Goal: Task Accomplishment & Management: Use online tool/utility

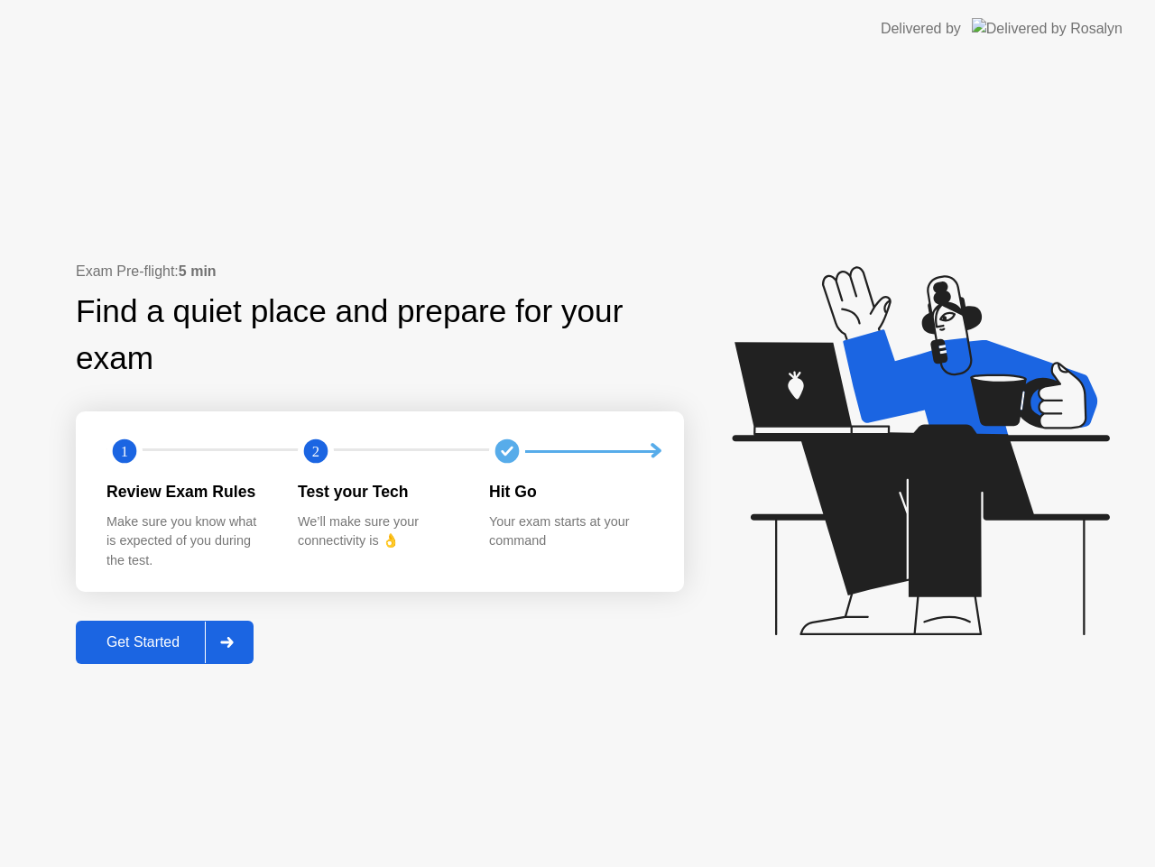
click at [162, 651] on div "Get Started" at bounding box center [143, 642] width 124 height 16
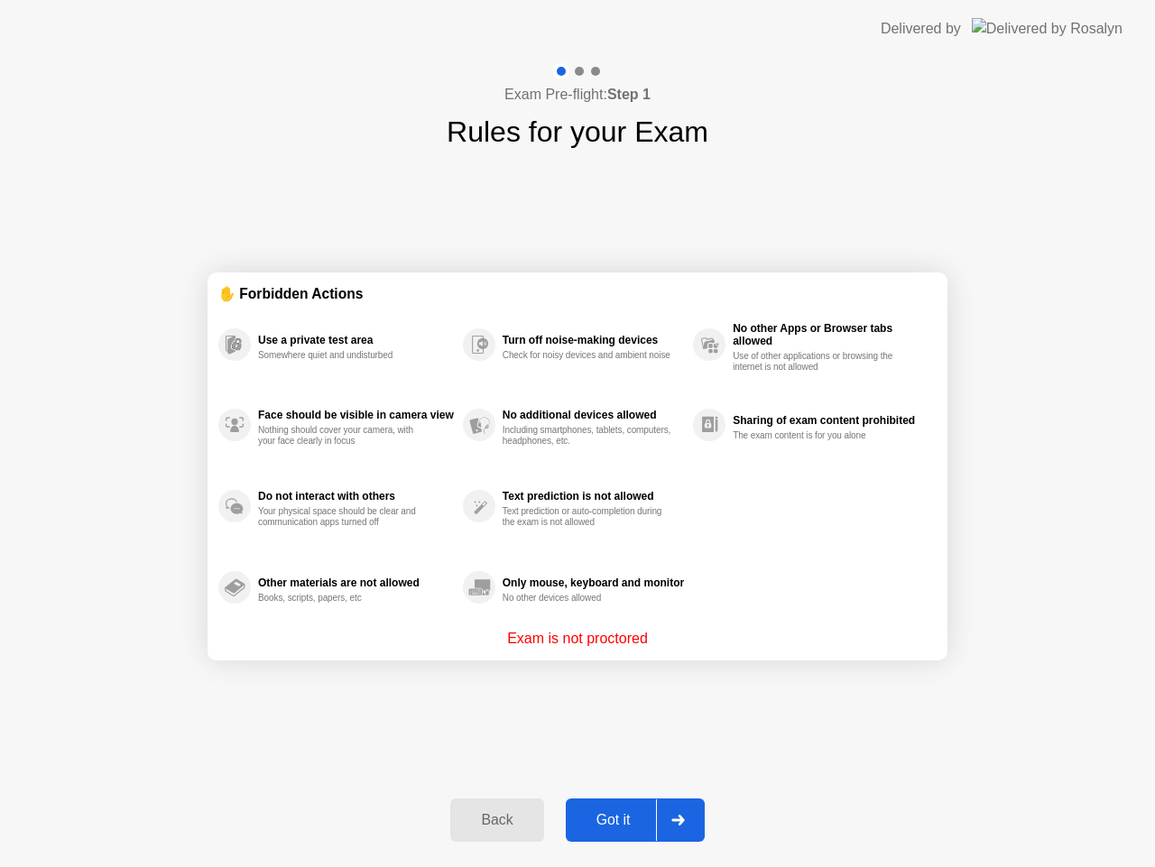
click at [607, 821] on div "Got it" at bounding box center [613, 820] width 85 height 16
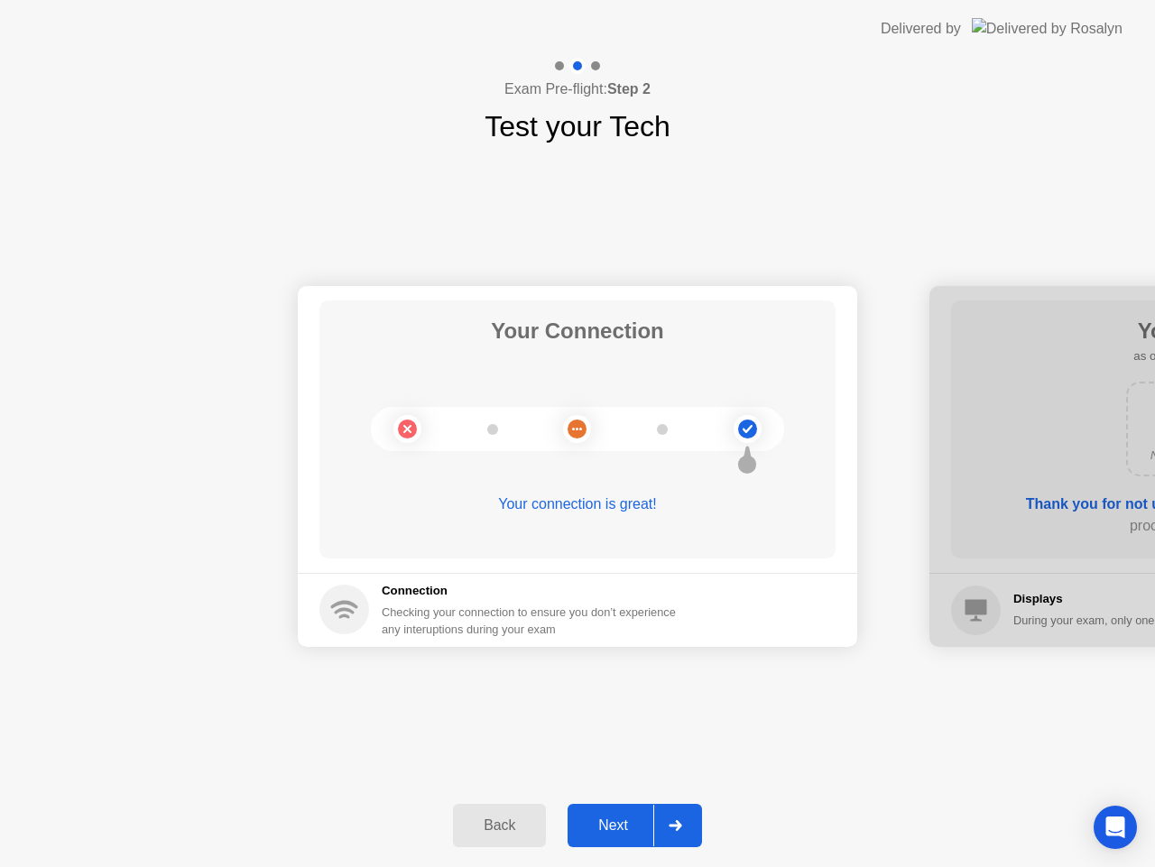
click at [626, 819] on div "Next" at bounding box center [613, 825] width 80 height 16
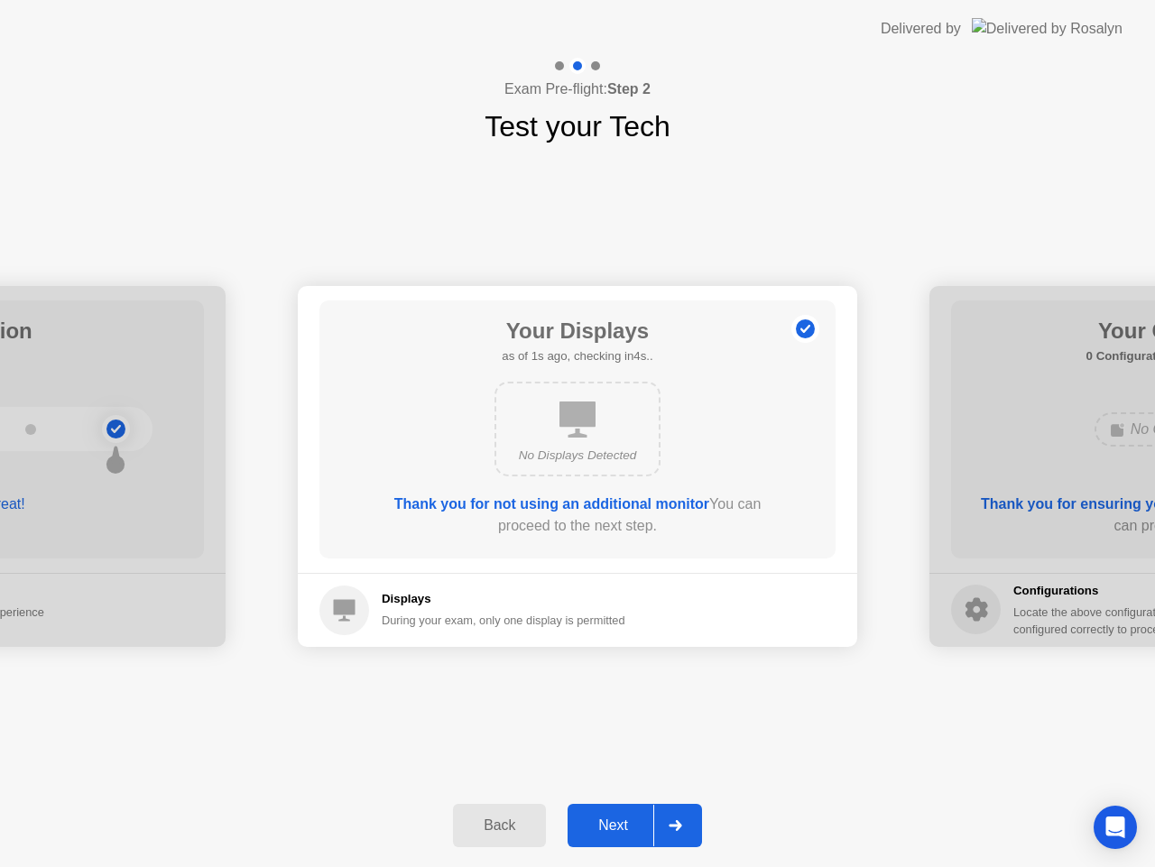
click at [626, 819] on div "Next" at bounding box center [613, 825] width 80 height 16
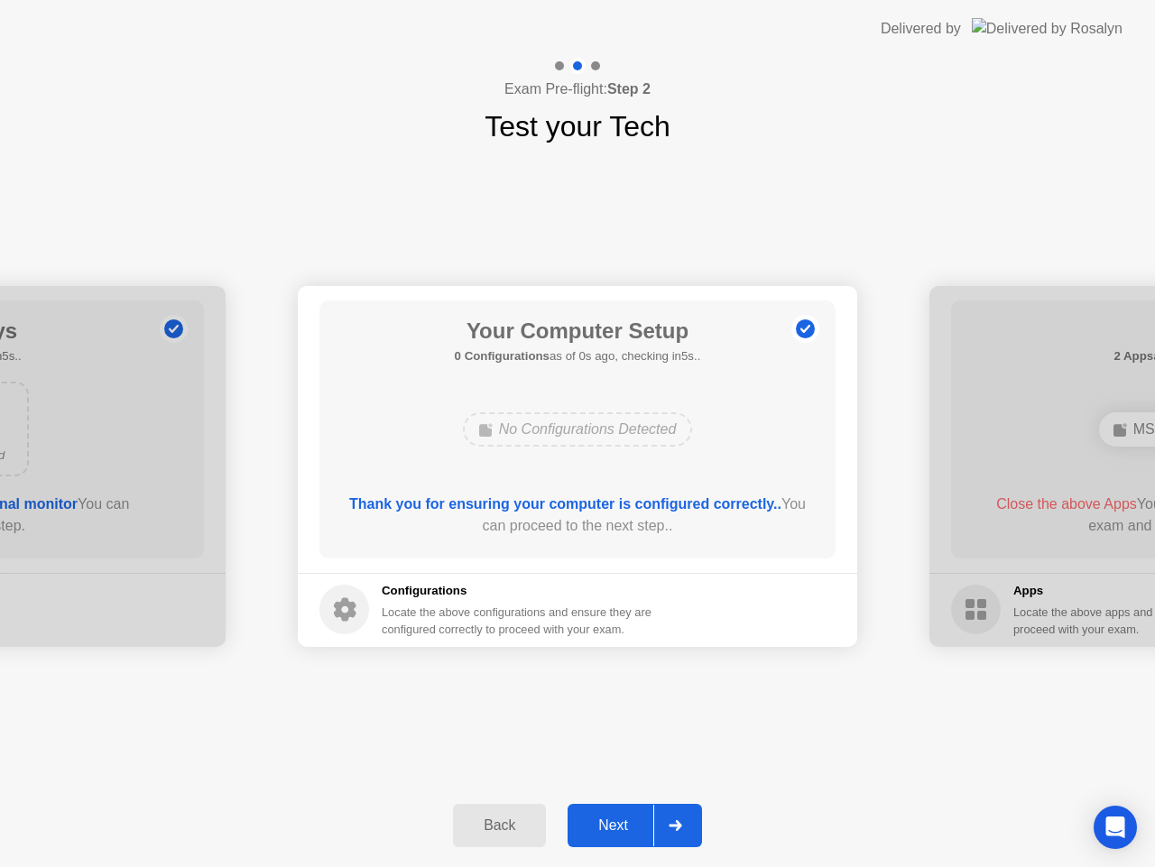
click at [626, 819] on div "Next" at bounding box center [613, 825] width 80 height 16
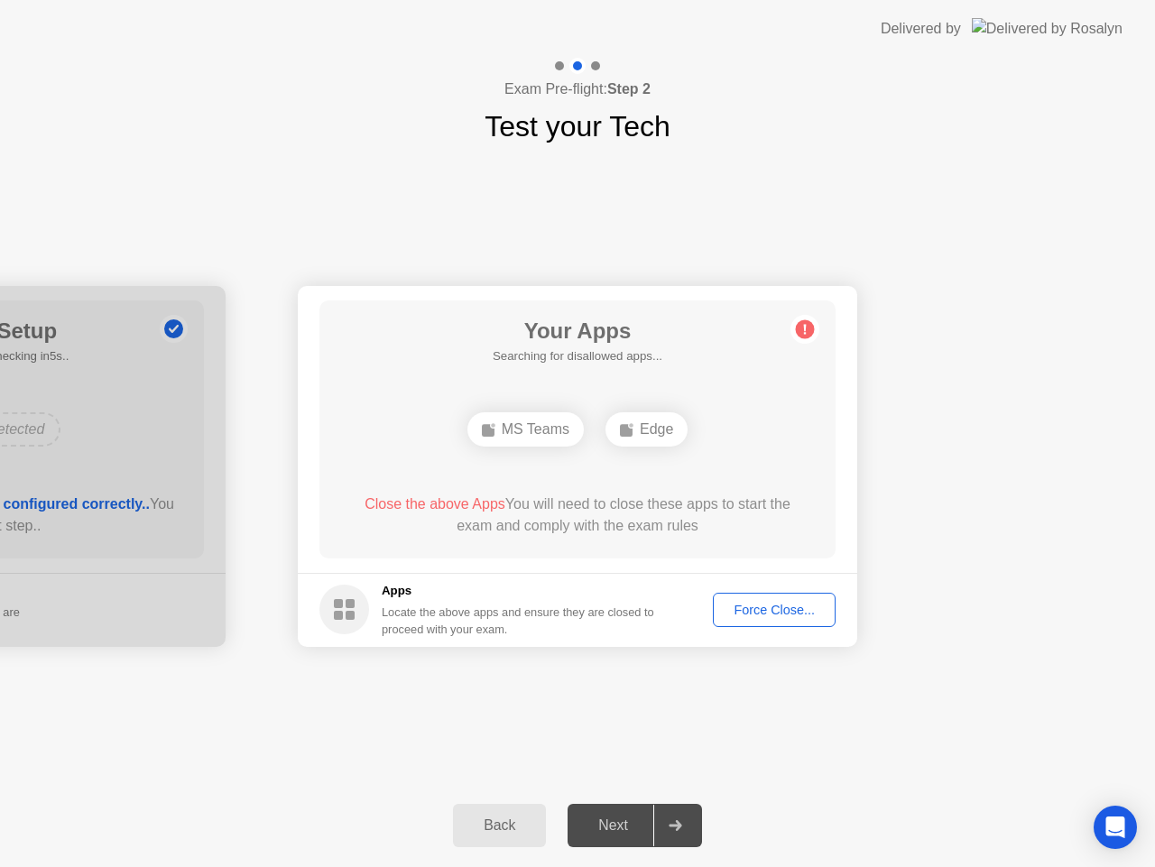
click at [760, 612] on div "Force Close..." at bounding box center [774, 610] width 110 height 14
click at [761, 608] on div "Force Close..." at bounding box center [774, 610] width 110 height 14
click at [759, 606] on div "Force Close..." at bounding box center [774, 610] width 110 height 14
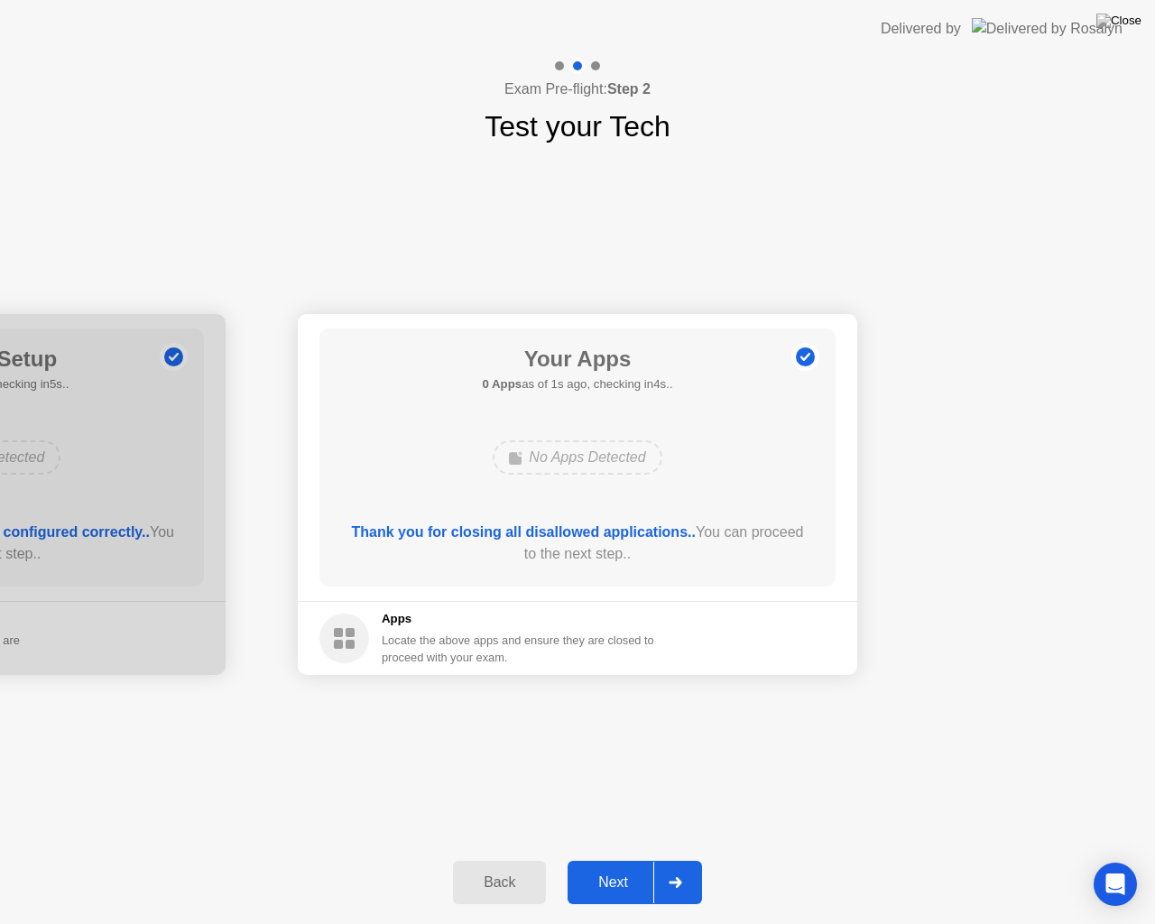
click at [625, 866] on div "Next" at bounding box center [613, 882] width 80 height 16
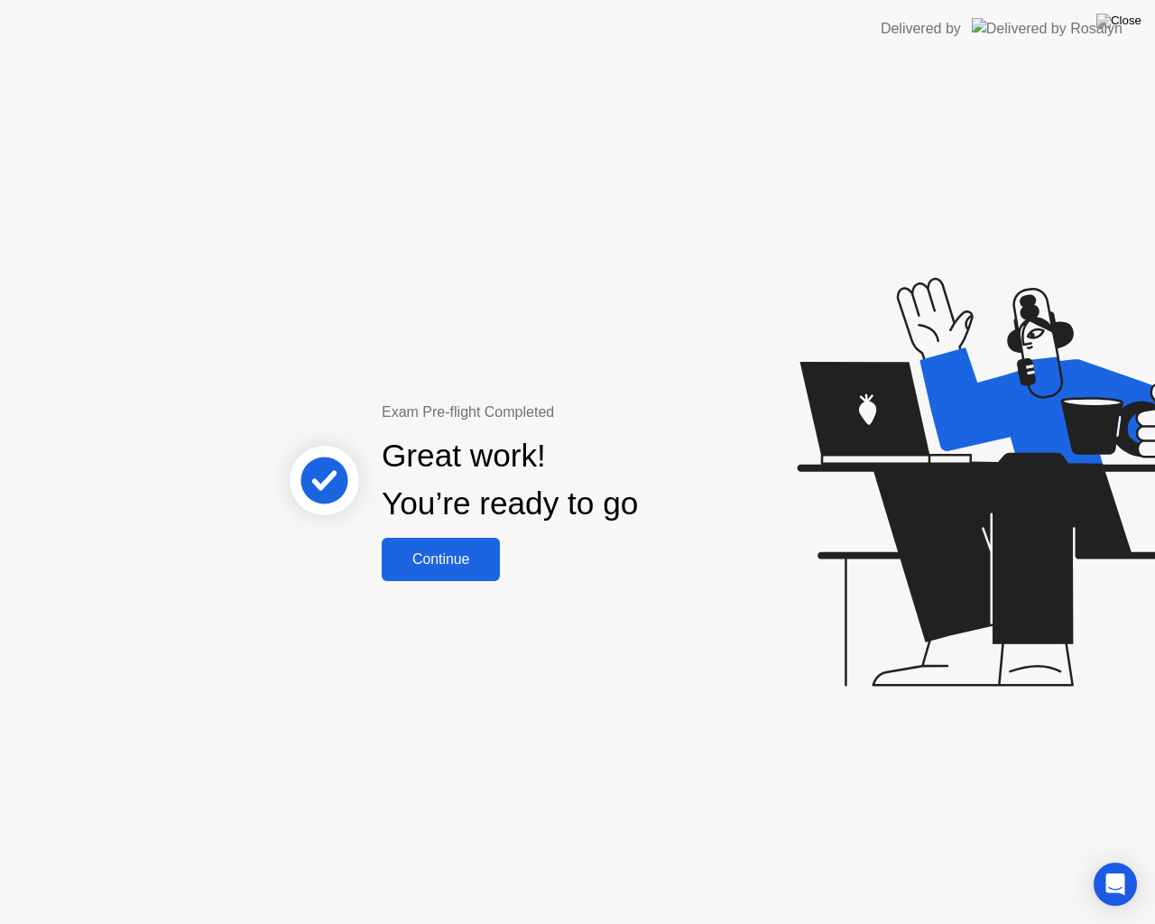
click at [420, 564] on div "Continue" at bounding box center [440, 559] width 107 height 16
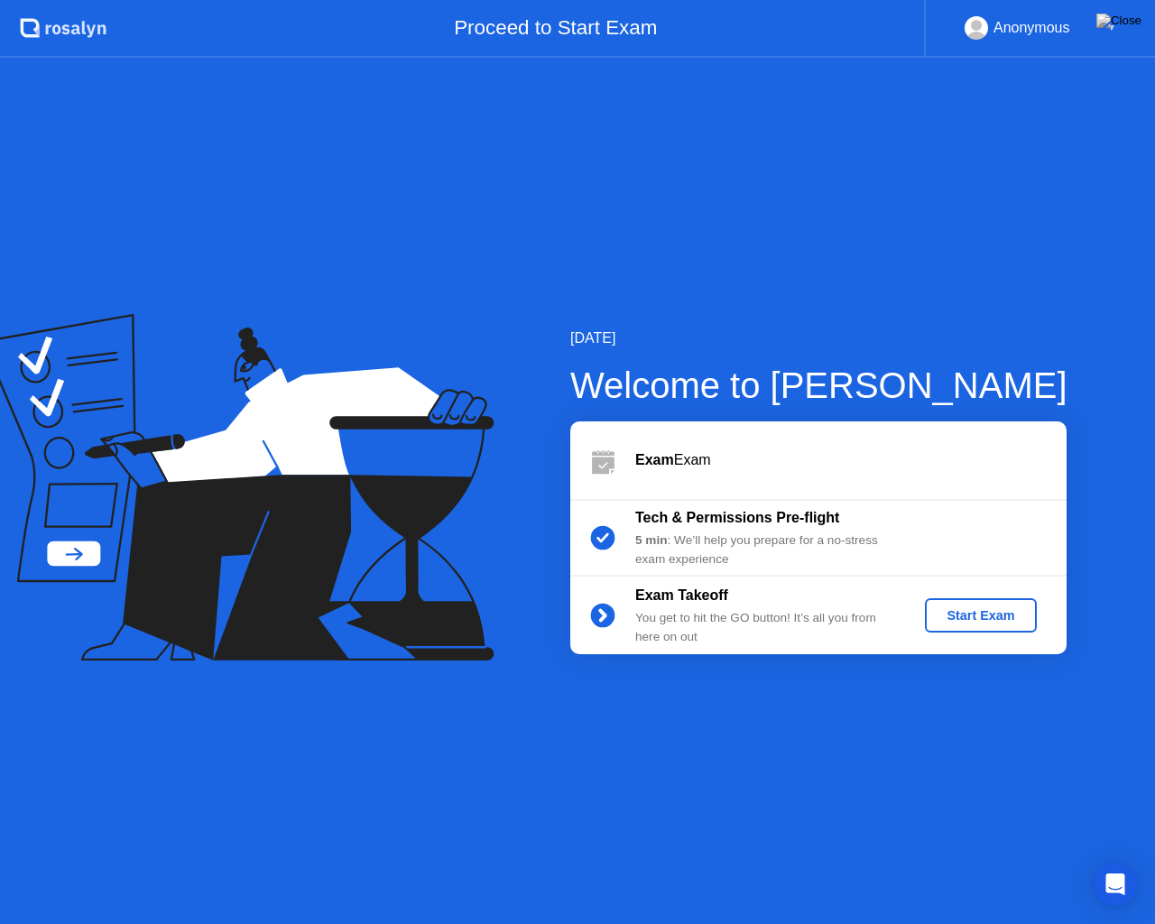
click at [987, 620] on div "Start Exam" at bounding box center [980, 615] width 97 height 14
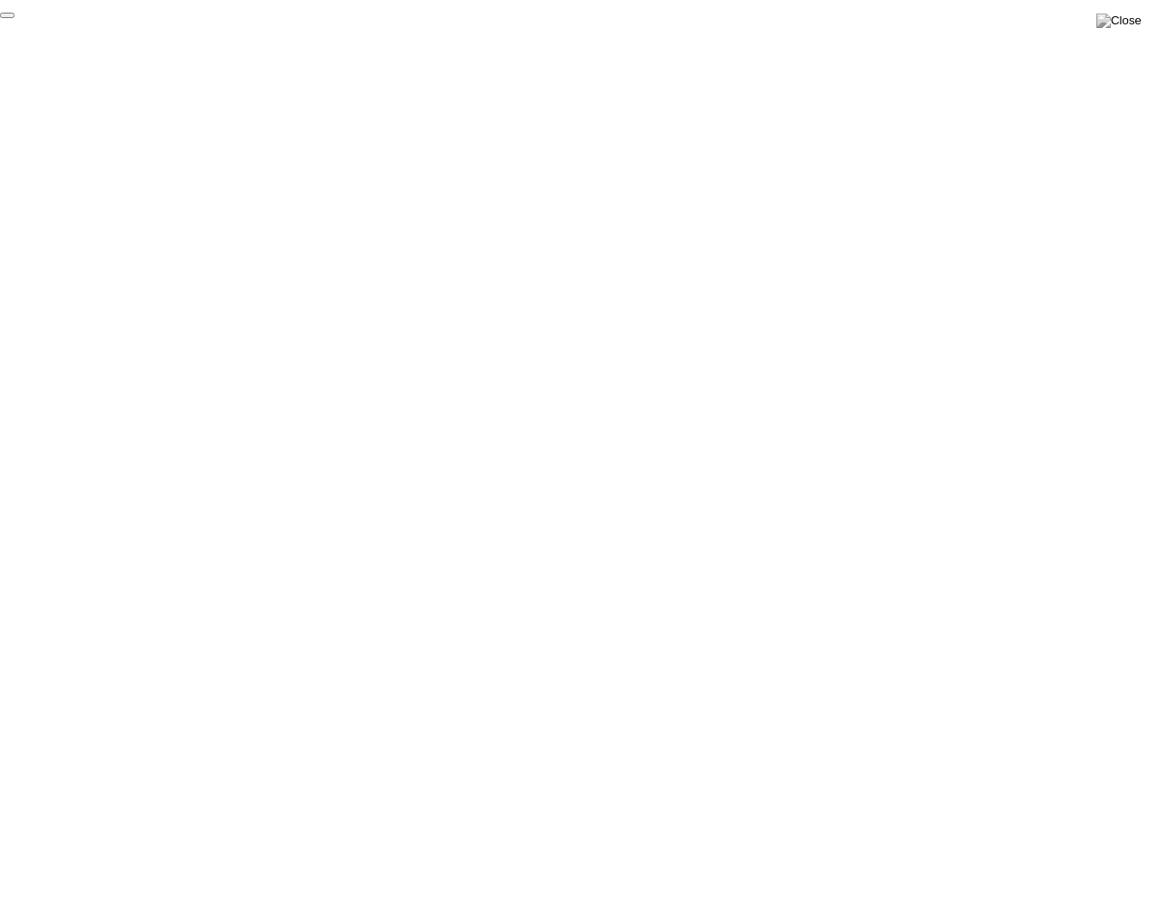
click div "End Proctoring Session"
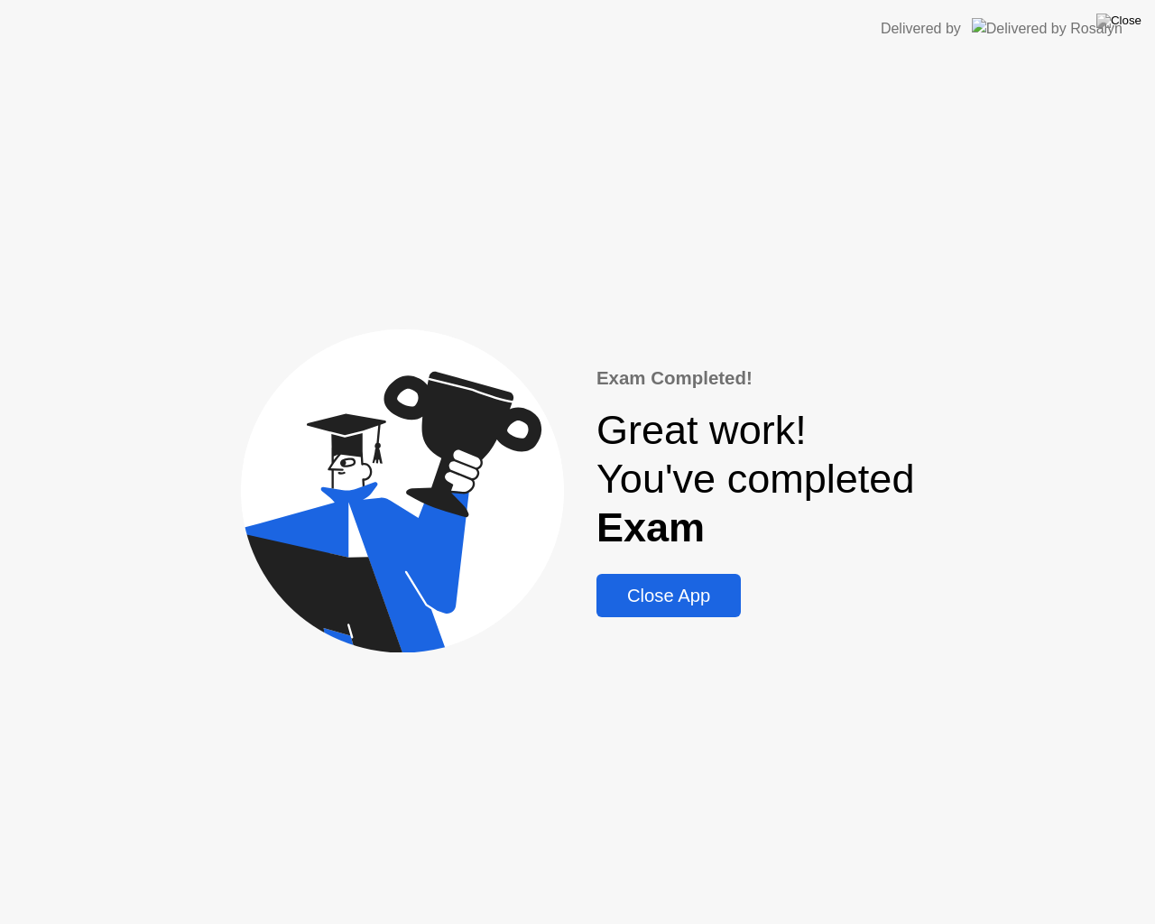
click at [663, 604] on div "Close App" at bounding box center [669, 596] width 134 height 21
